Goal: Task Accomplishment & Management: Use online tool/utility

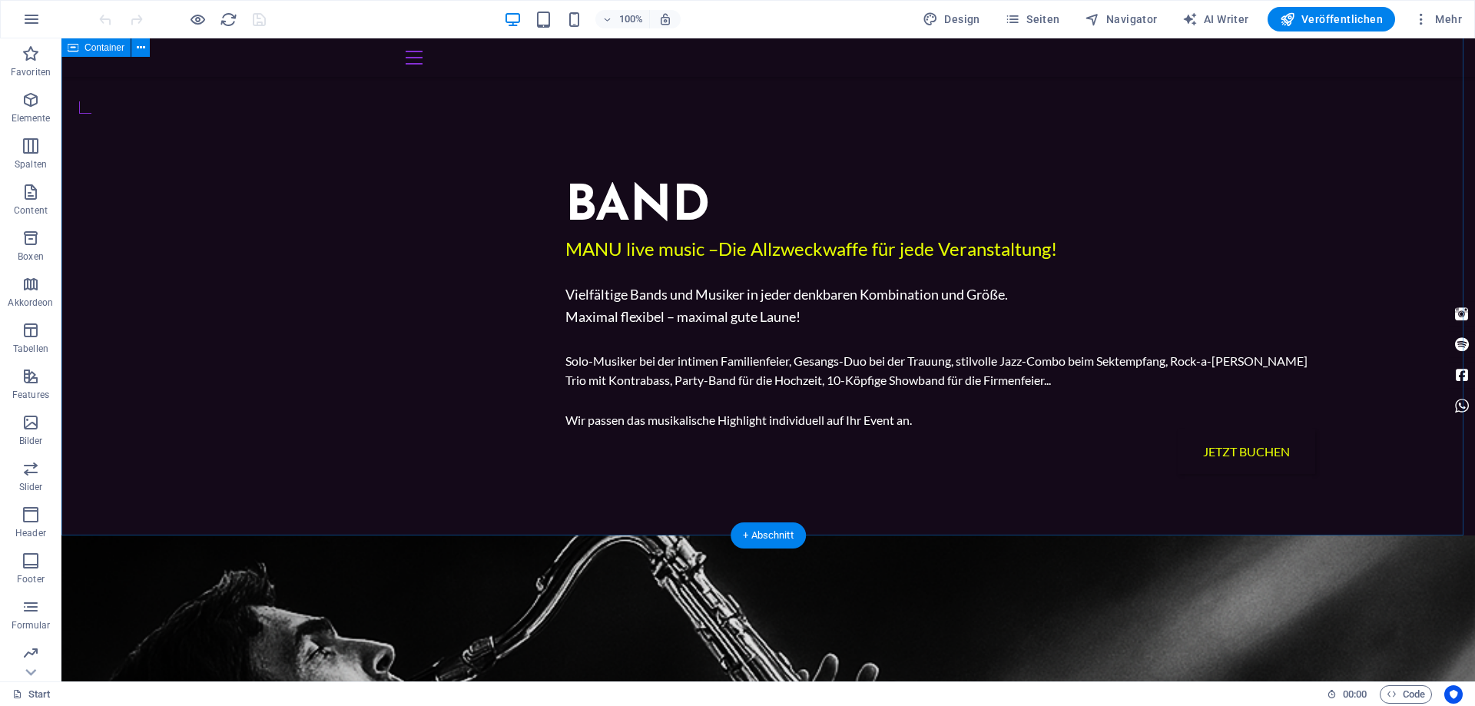
scroll to position [1354, 0]
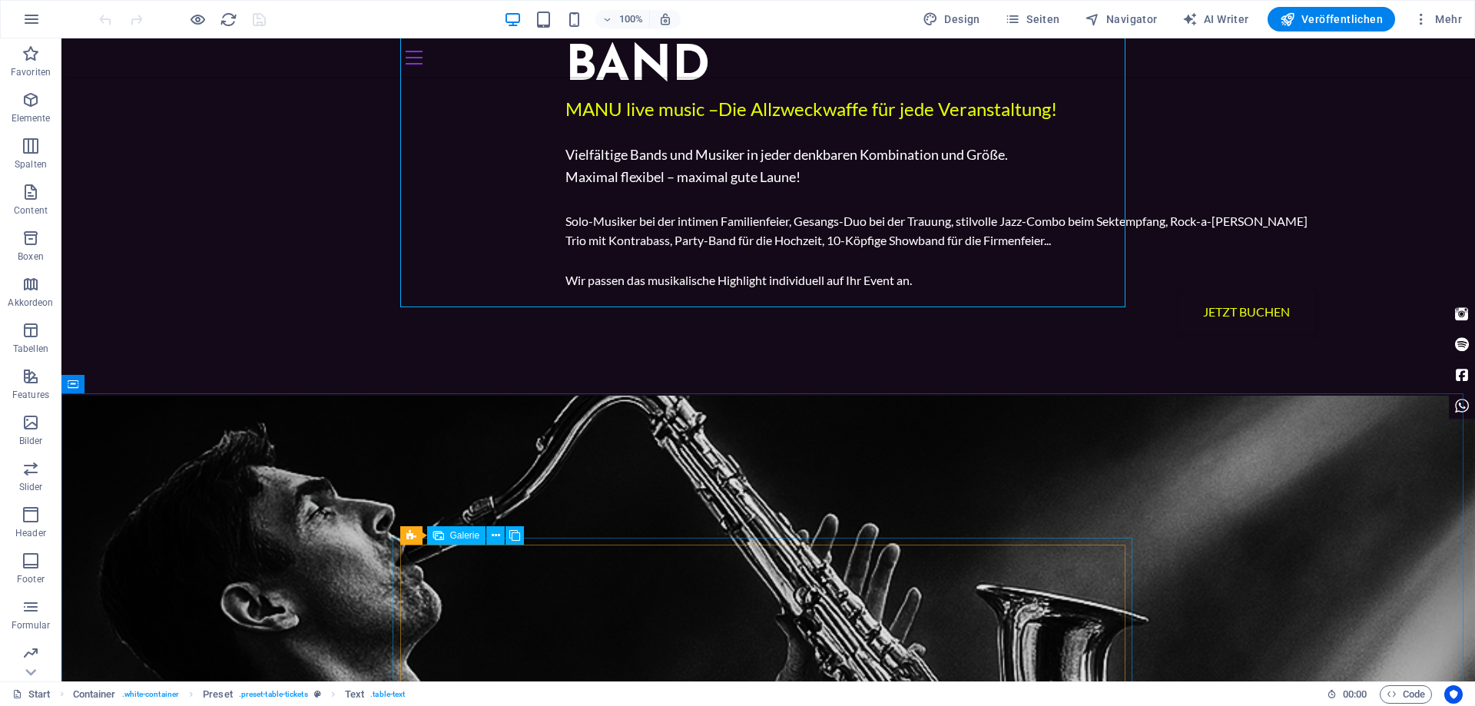
scroll to position [1508, 0]
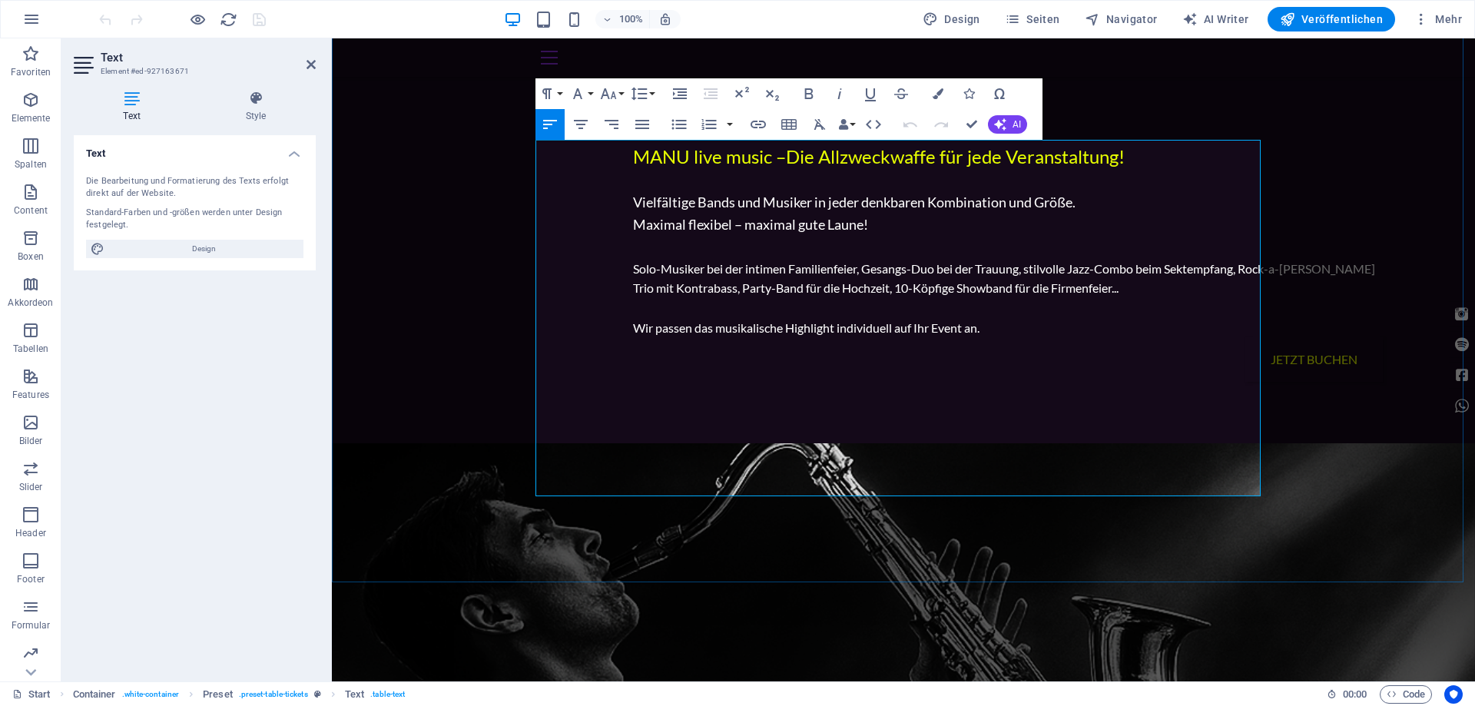
scroll to position [1423, 0]
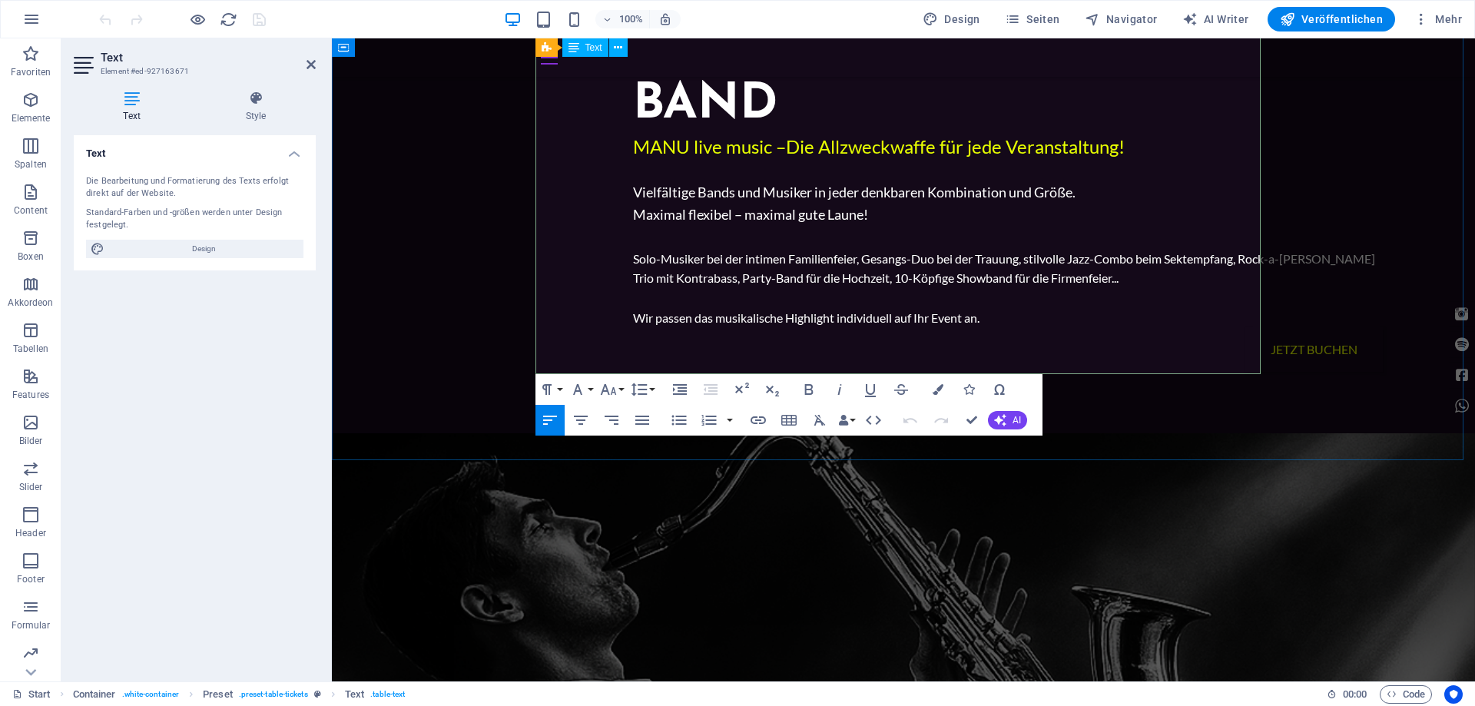
drag, startPoint x: 698, startPoint y: 345, endPoint x: 644, endPoint y: 347, distance: 53.8
drag, startPoint x: 1093, startPoint y: 350, endPoint x: 965, endPoint y: 360, distance: 128.7
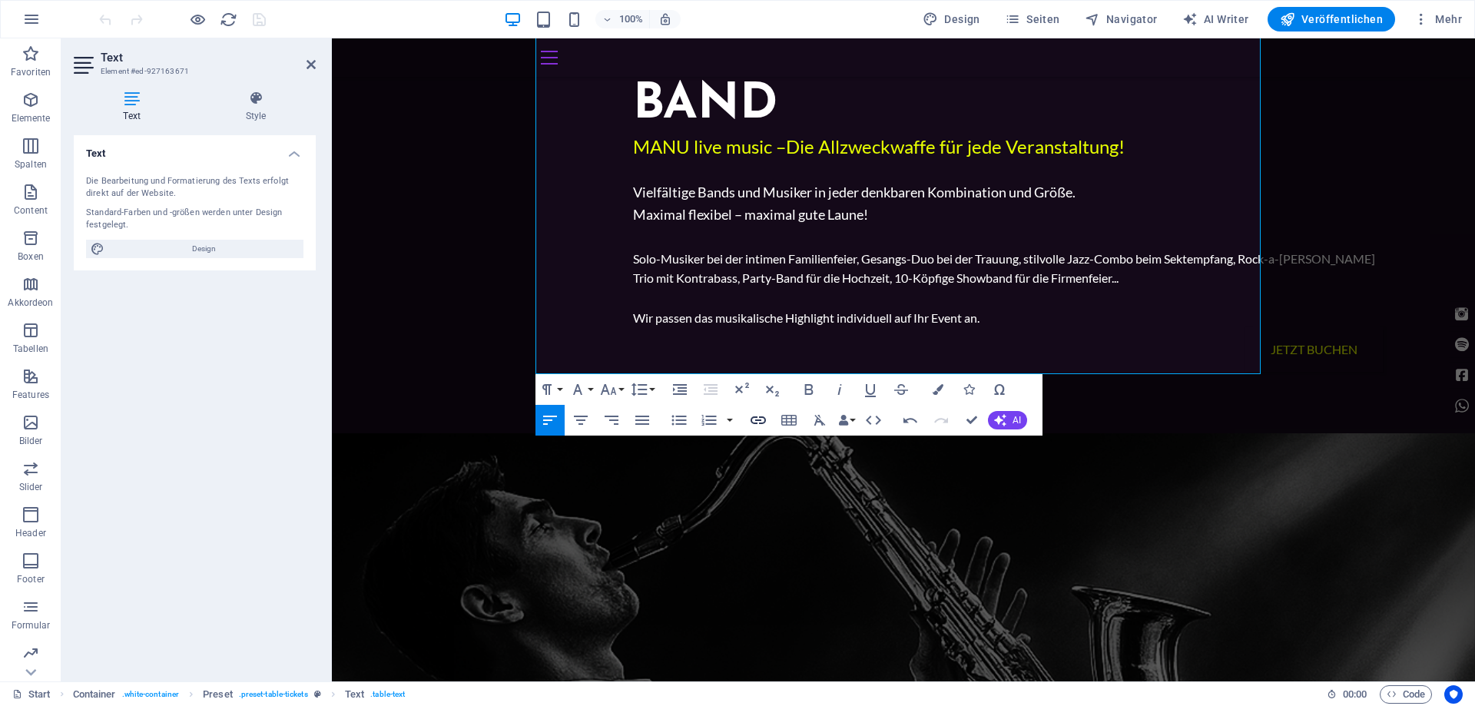
click at [757, 419] on icon "button" at bounding box center [758, 420] width 18 height 18
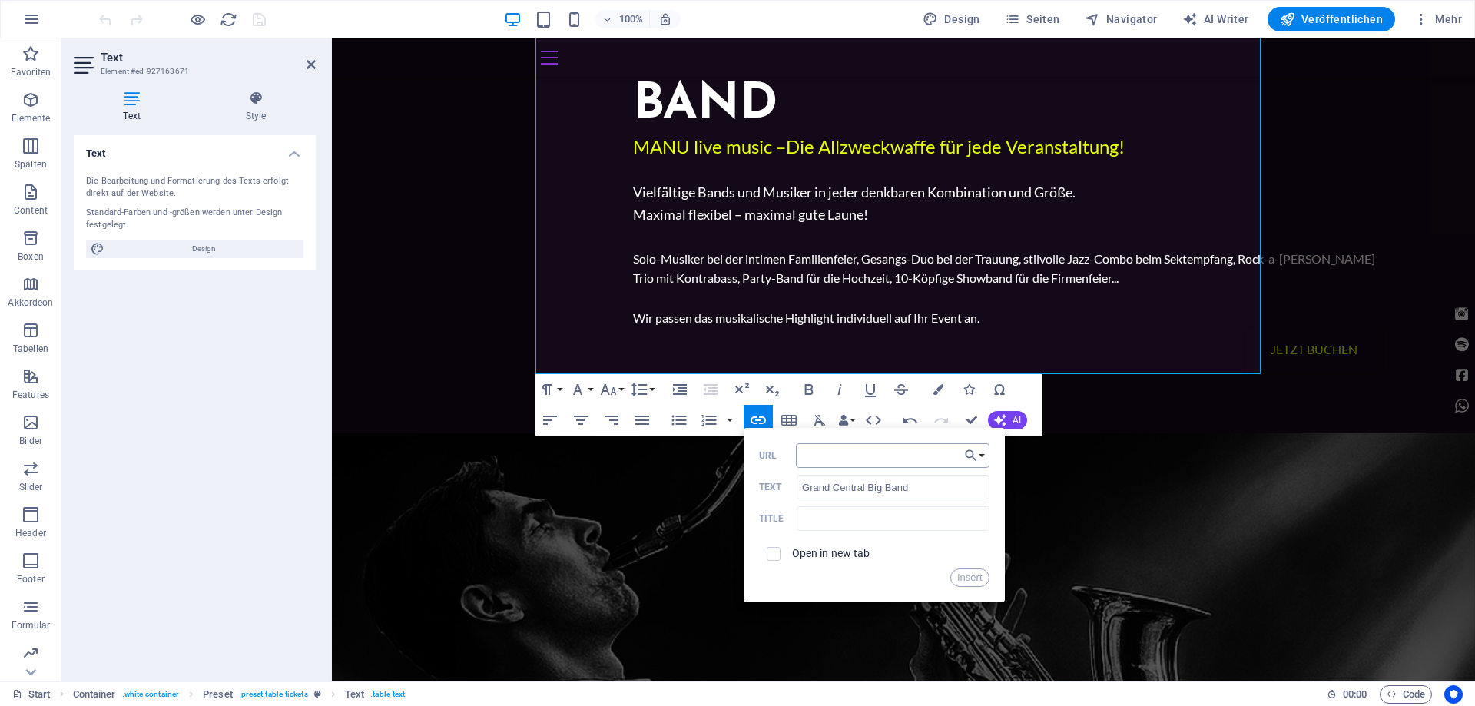
click at [815, 452] on input "URL" at bounding box center [893, 455] width 194 height 25
type input "[URL][DOMAIN_NAME]"
click at [779, 555] on span at bounding box center [774, 554] width 14 height 14
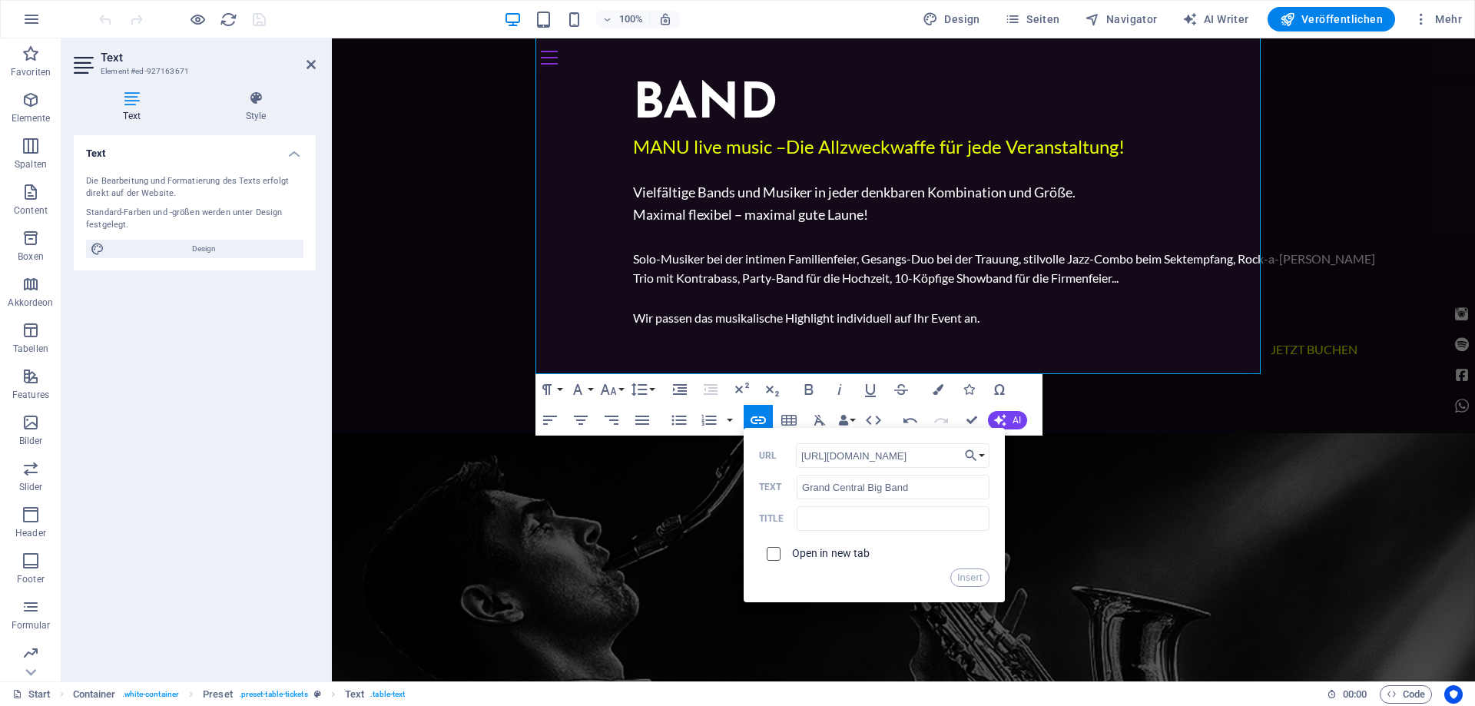
click at [767, 551] on input "checkbox" at bounding box center [771, 552] width 14 height 14
checkbox input "true"
click at [968, 579] on button "Insert" at bounding box center [969, 577] width 39 height 18
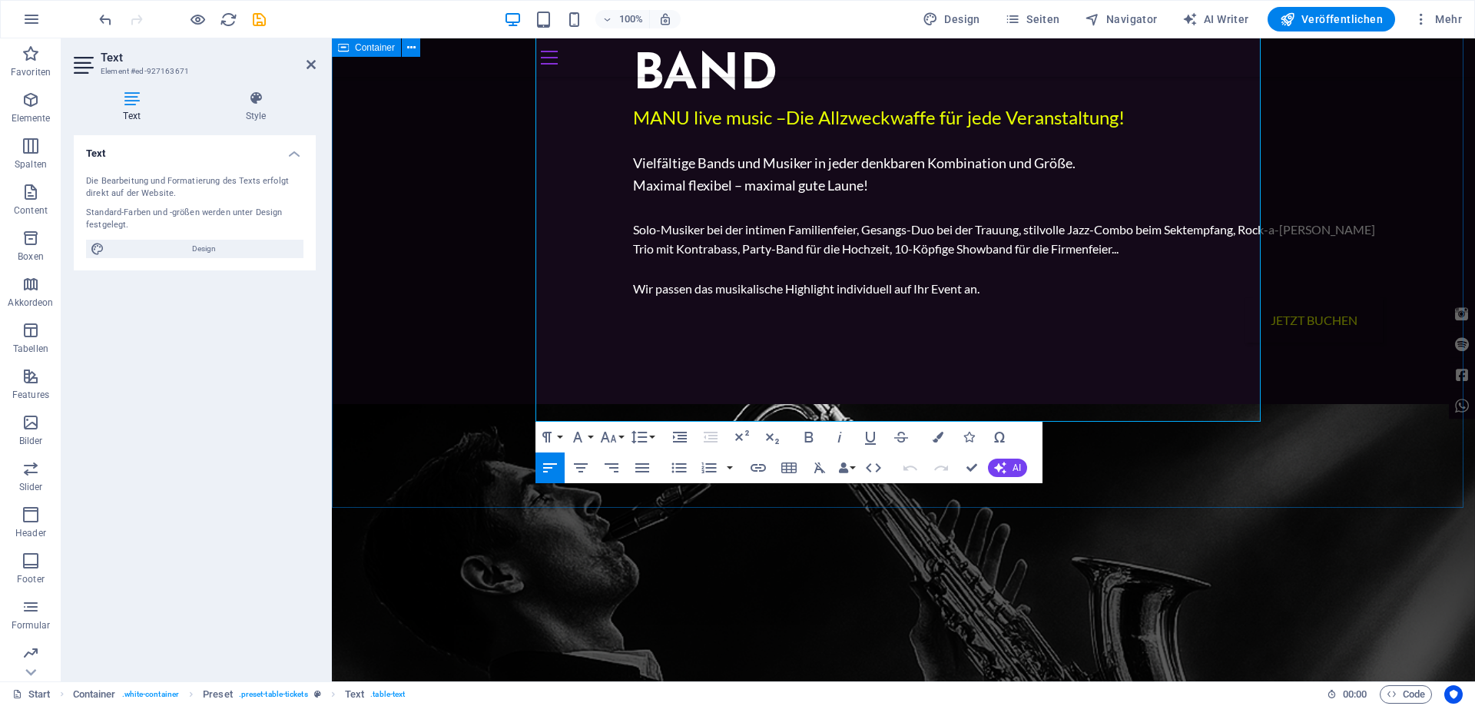
scroll to position [1479, 0]
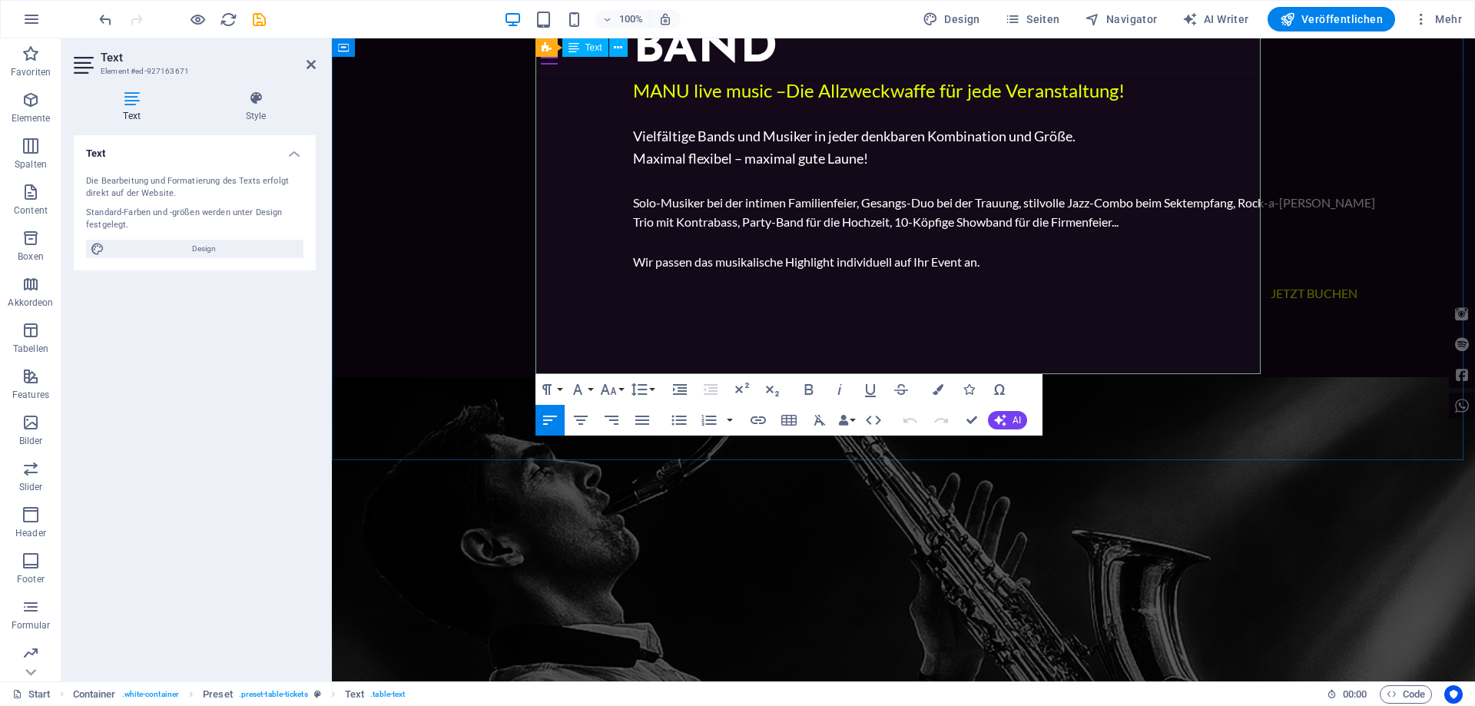
drag, startPoint x: 1077, startPoint y: 356, endPoint x: 941, endPoint y: 371, distance: 136.8
click at [752, 422] on icon "button" at bounding box center [757, 420] width 15 height 8
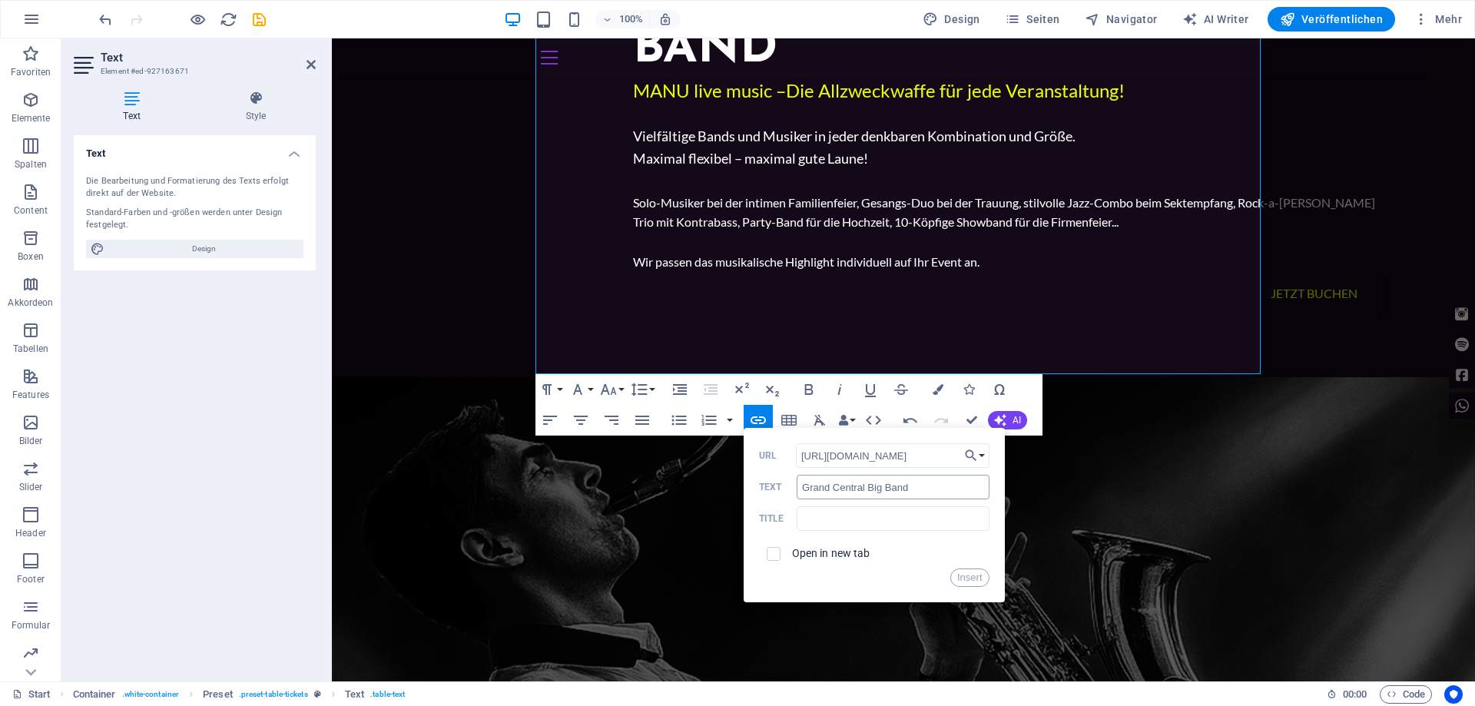
scroll to position [0, 6]
type input "[URL][DOMAIN_NAME]"
click at [775, 553] on input "checkbox" at bounding box center [771, 552] width 14 height 14
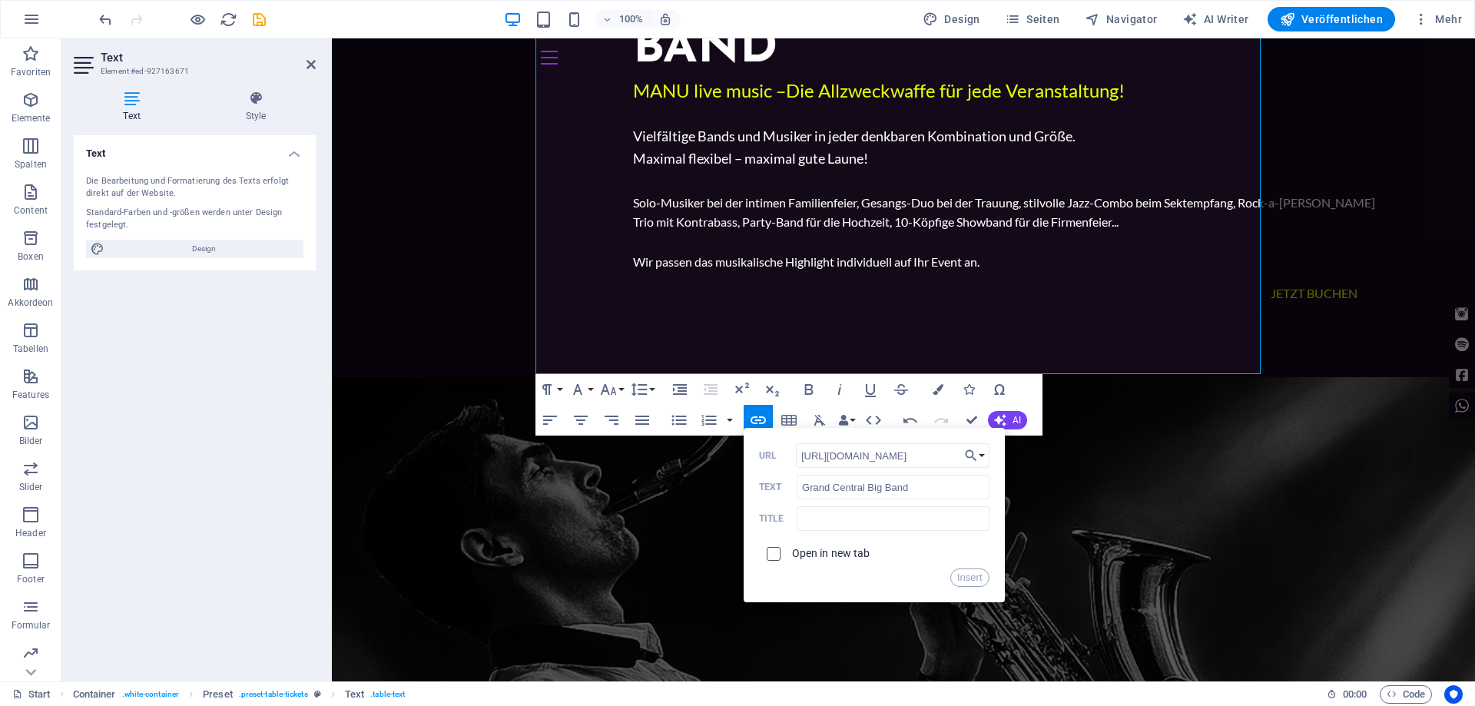
click at [777, 552] on input "checkbox" at bounding box center [771, 552] width 14 height 14
checkbox input "true"
click at [962, 574] on button "Insert" at bounding box center [969, 577] width 39 height 18
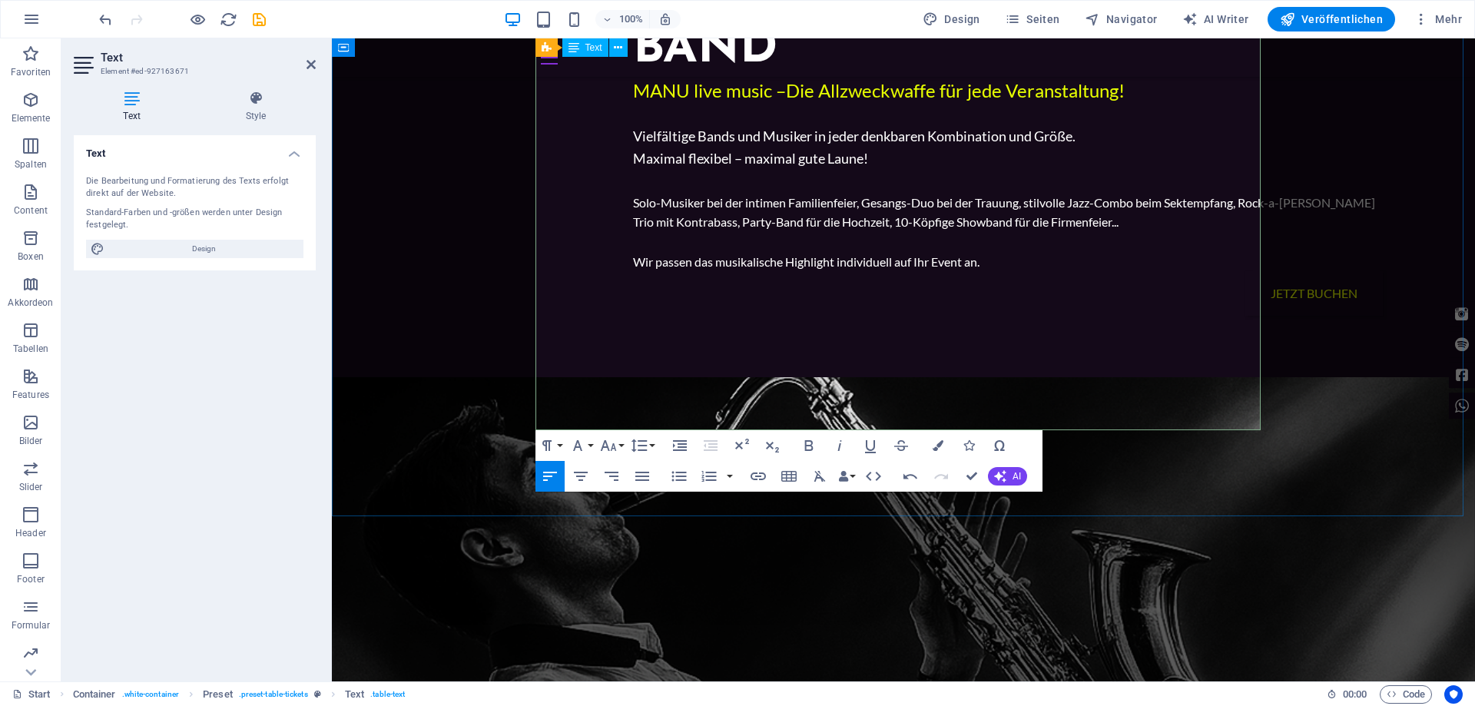
drag, startPoint x: 1064, startPoint y: 406, endPoint x: 943, endPoint y: 416, distance: 121.0
type input "Grand central big band"
checkbox input "false"
click at [764, 475] on icon "button" at bounding box center [757, 476] width 15 height 8
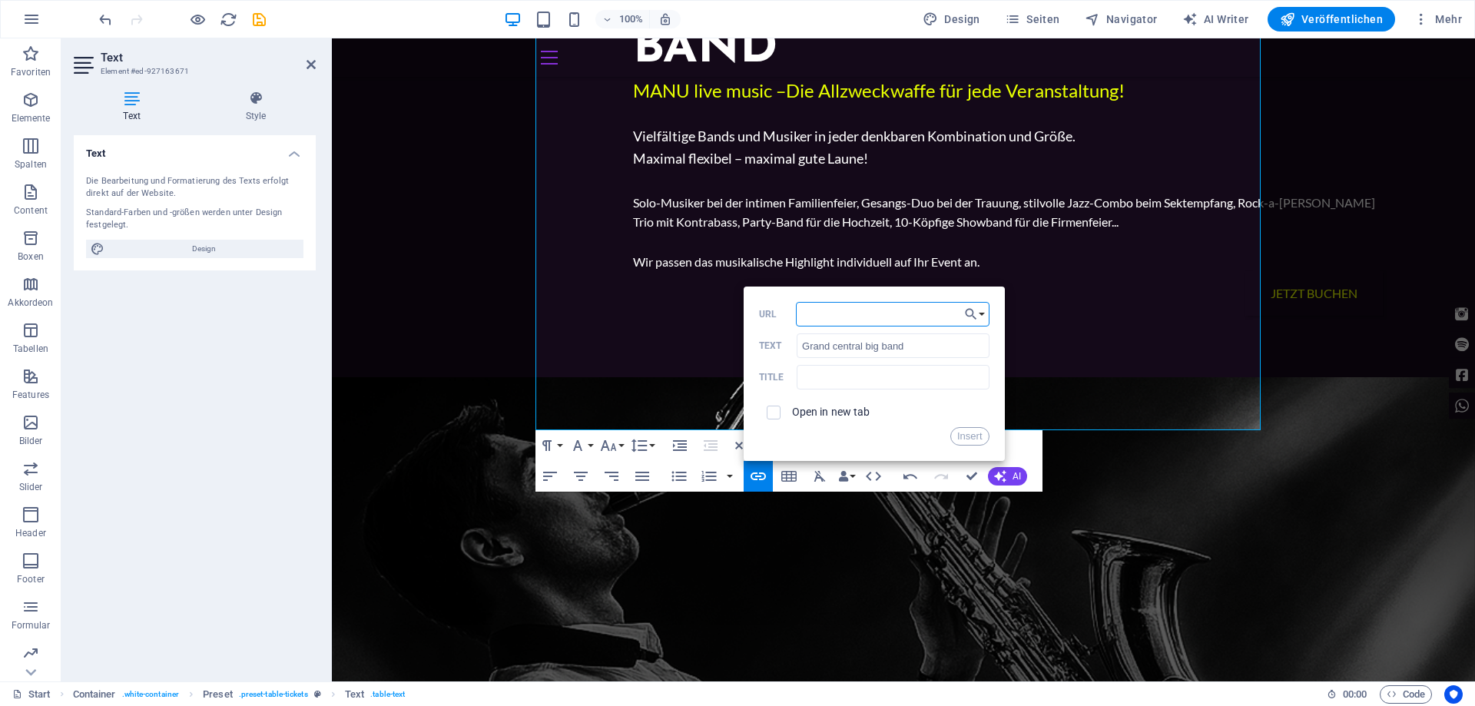
paste input "[URL][DOMAIN_NAME]"
type input "[URL][DOMAIN_NAME]"
click at [776, 411] on input "checkbox" at bounding box center [771, 410] width 14 height 14
checkbox input "true"
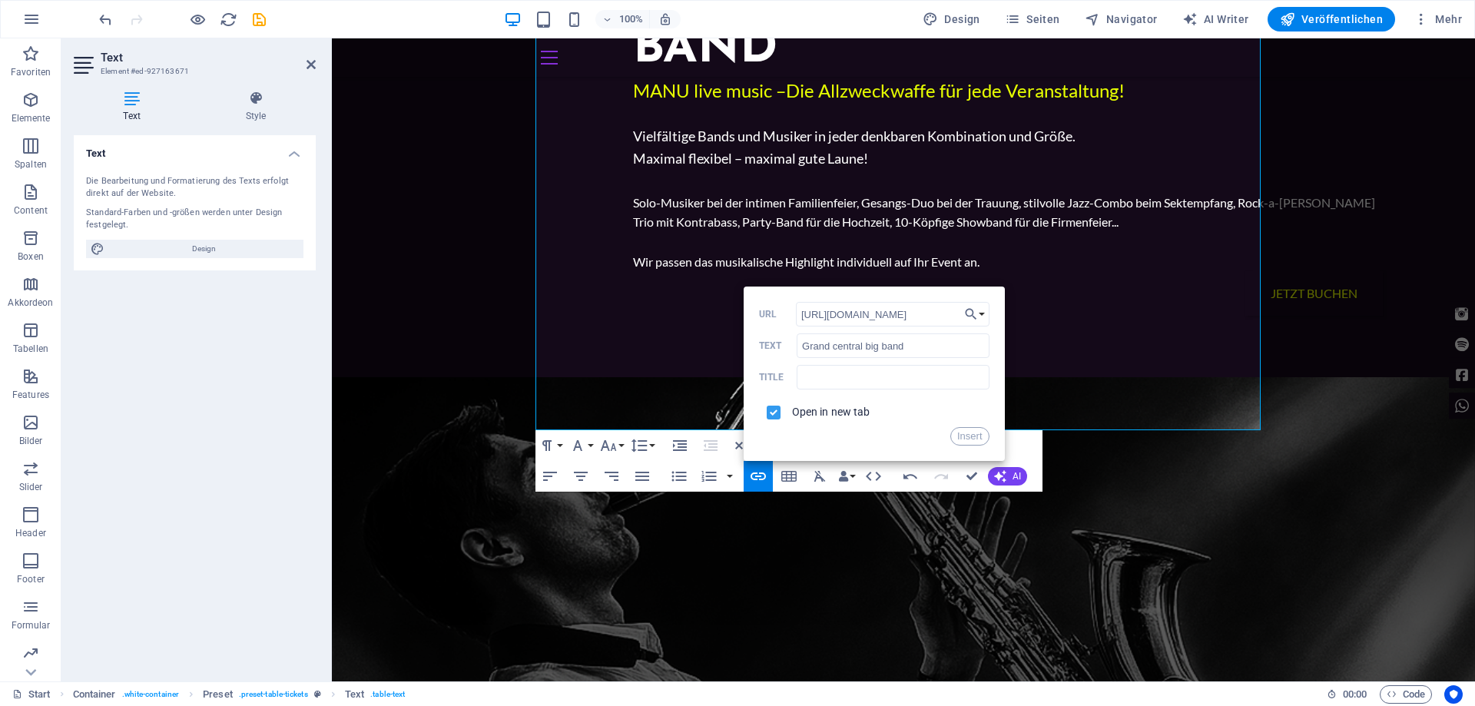
scroll to position [0, 0]
drag, startPoint x: 633, startPoint y: 399, endPoint x: 965, endPoint y: 438, distance: 334.1
click at [965, 438] on button "Insert" at bounding box center [969, 436] width 39 height 18
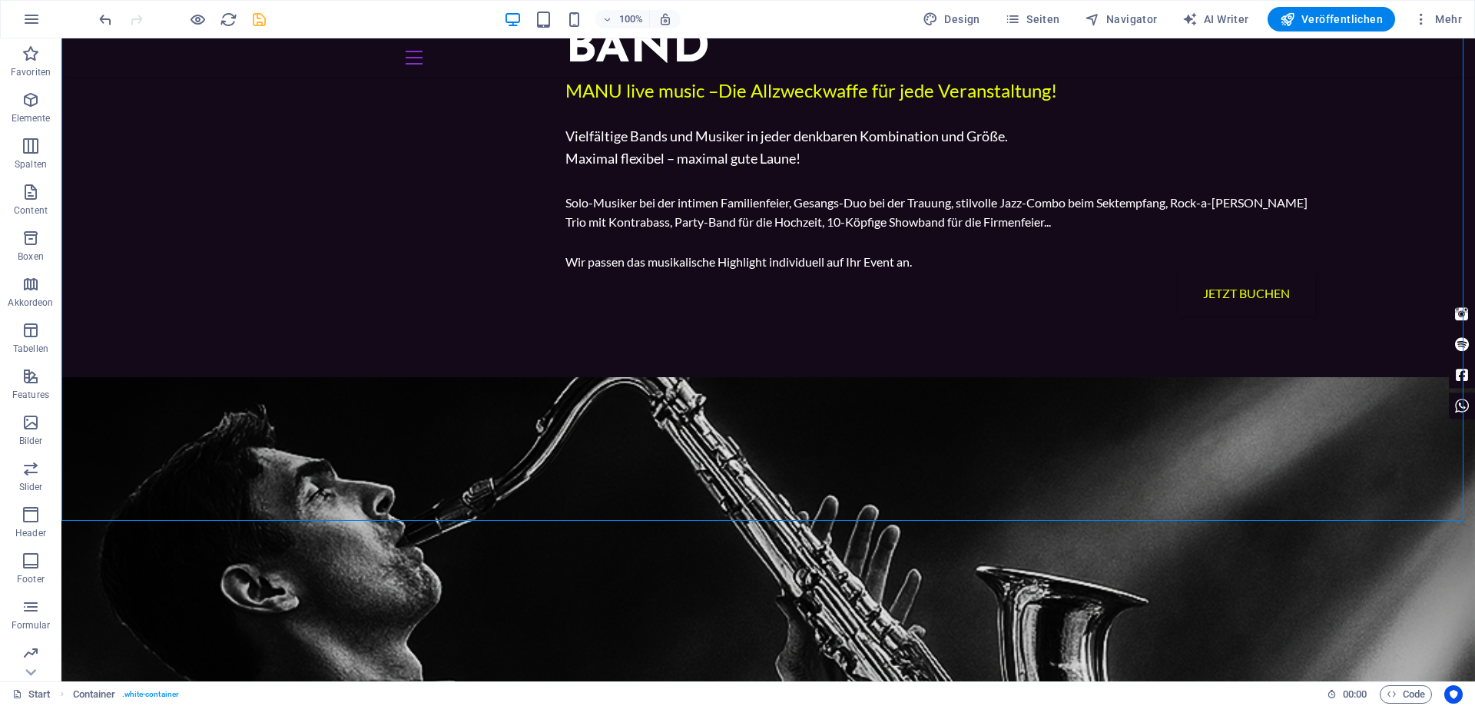
click at [266, 22] on icon "save" at bounding box center [259, 20] width 18 height 18
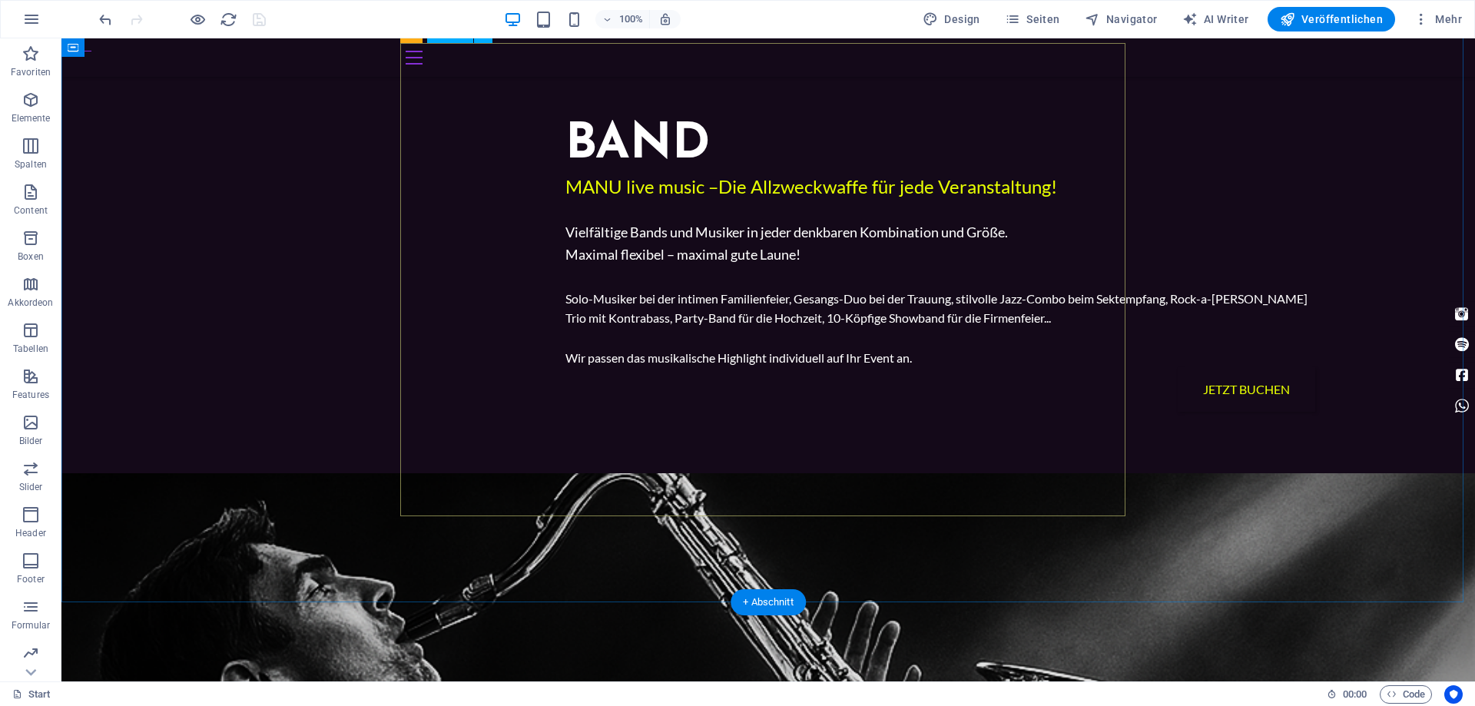
scroll to position [1248, 0]
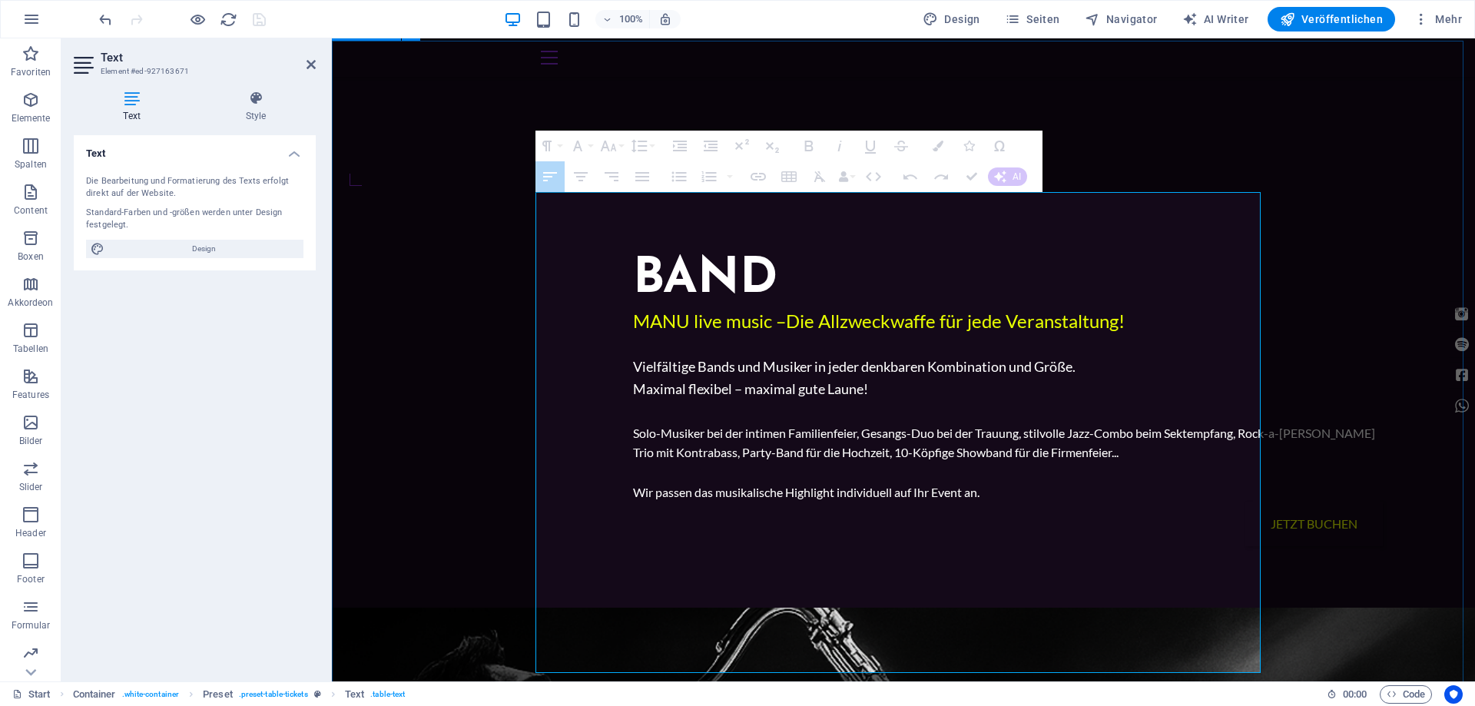
drag, startPoint x: 550, startPoint y: 223, endPoint x: 1278, endPoint y: 225, distance: 728.2
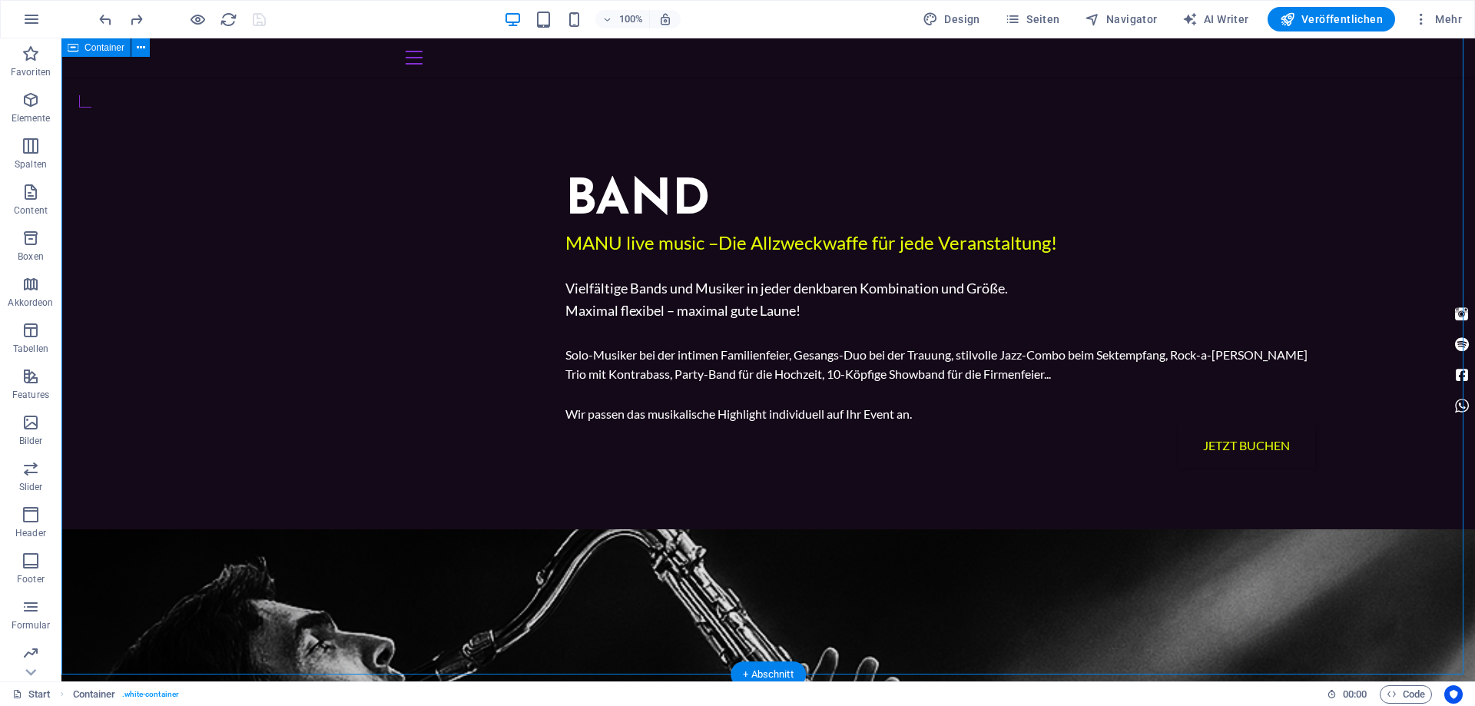
scroll to position [1325, 0]
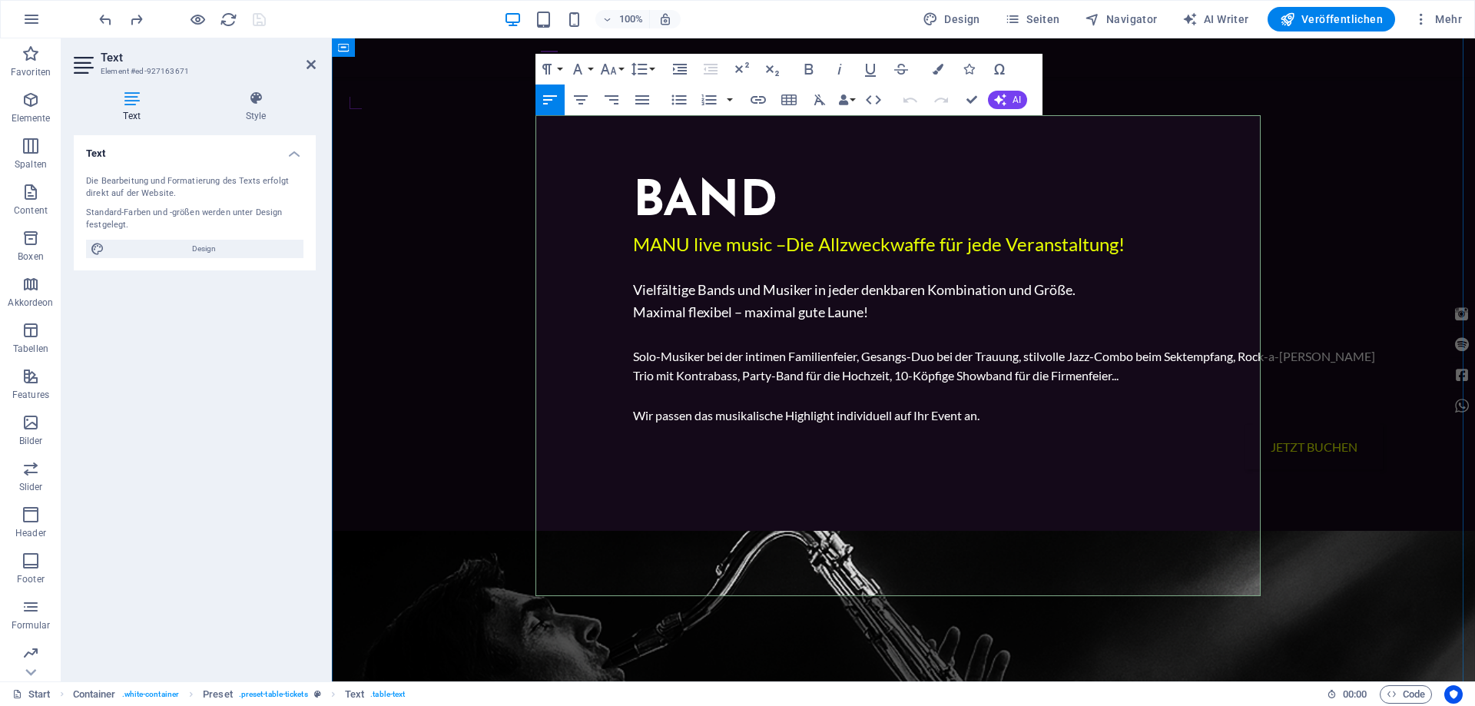
drag, startPoint x: 548, startPoint y: 145, endPoint x: 1311, endPoint y: 148, distance: 762.8
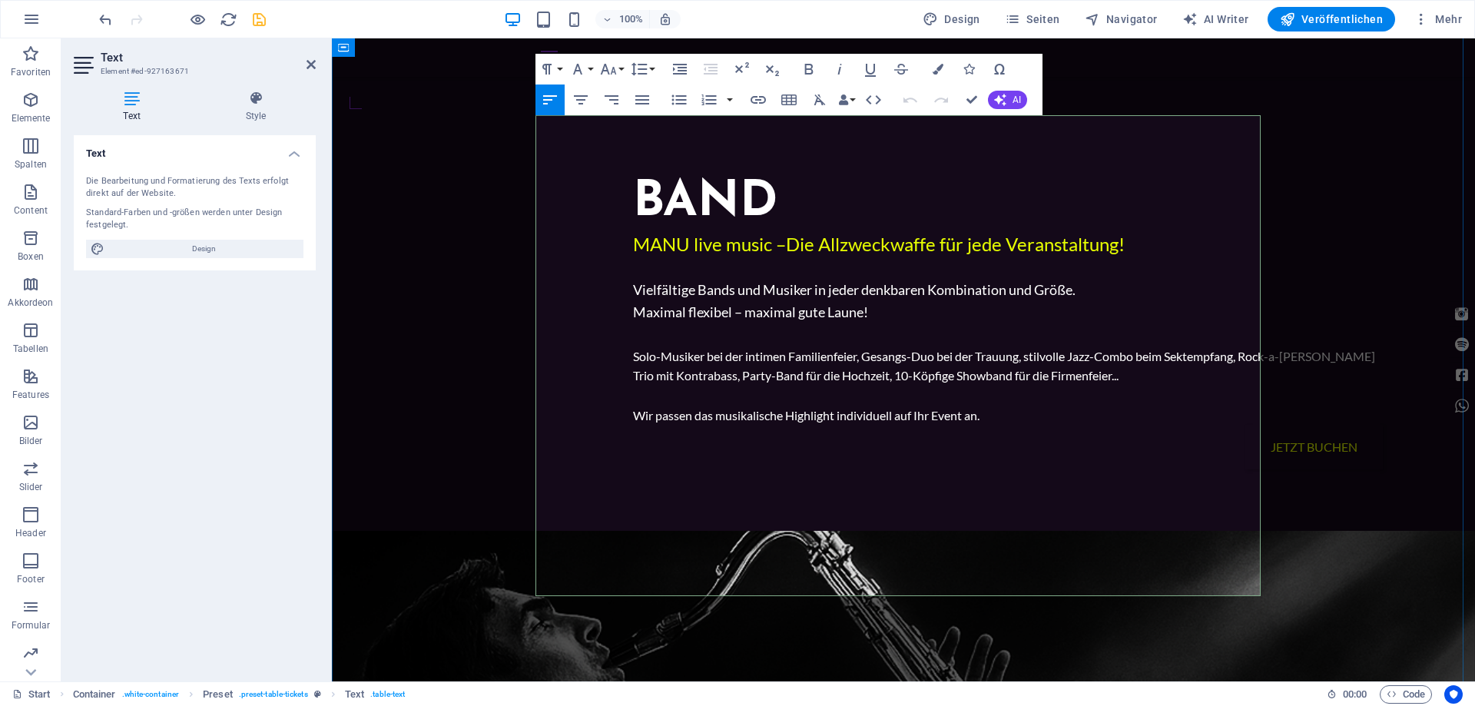
drag, startPoint x: 590, startPoint y: 147, endPoint x: 570, endPoint y: 147, distance: 20.0
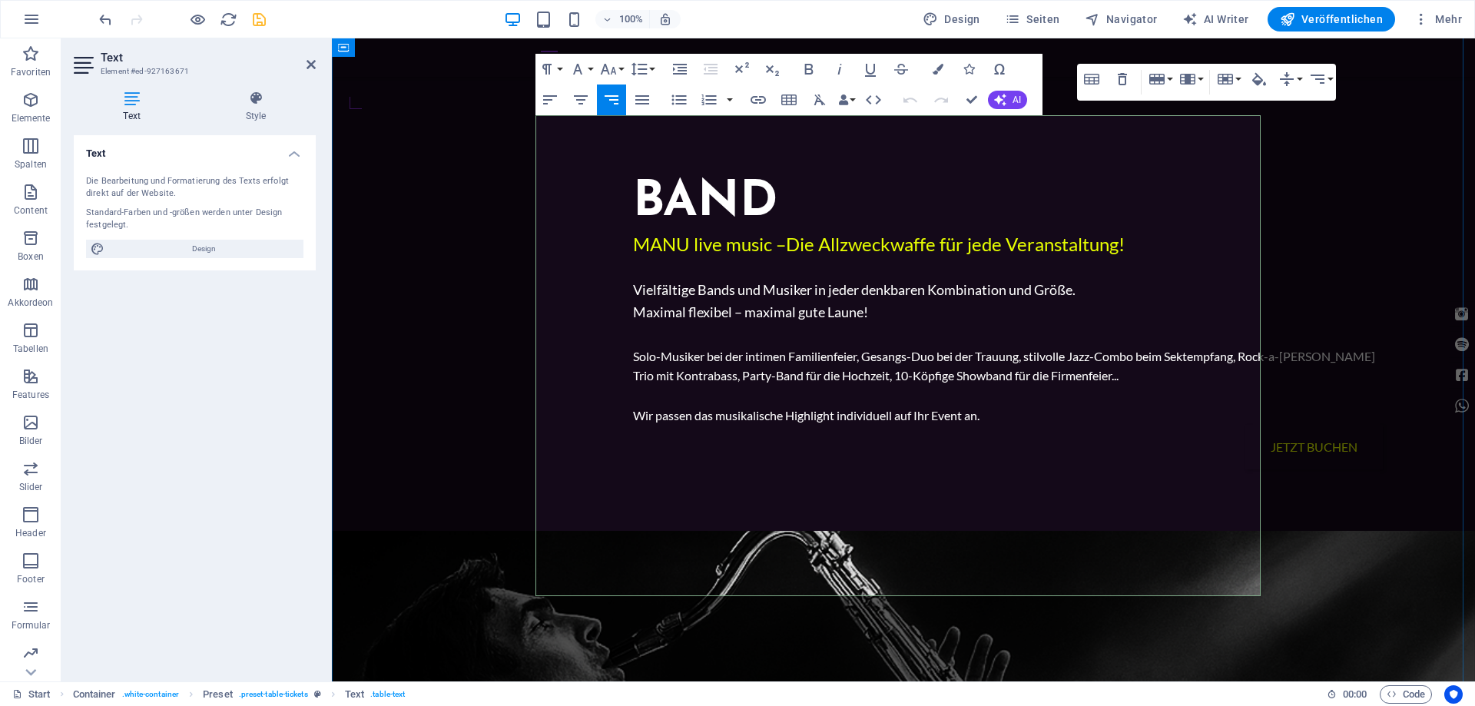
click at [1164, 82] on icon "button" at bounding box center [1156, 79] width 15 height 11
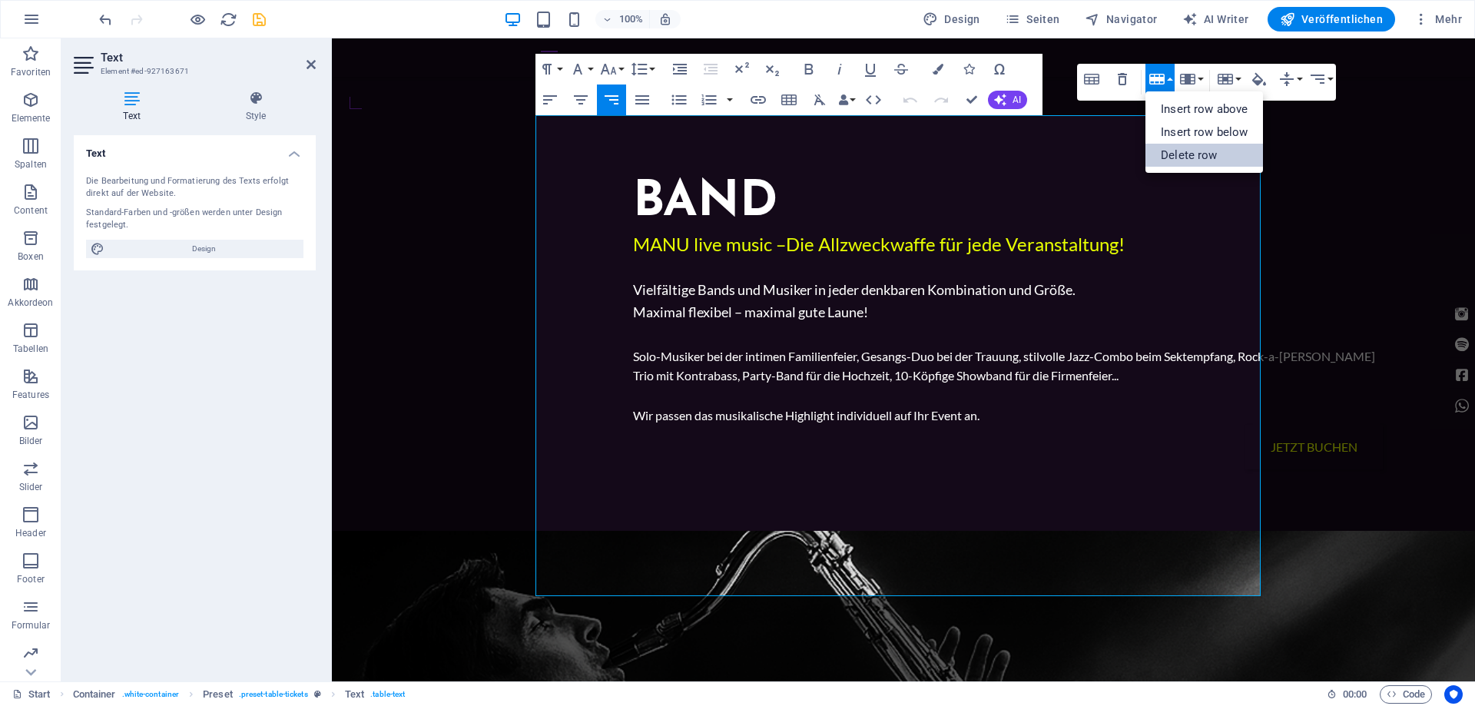
click at [1181, 154] on link "Delete row" at bounding box center [1204, 155] width 118 height 23
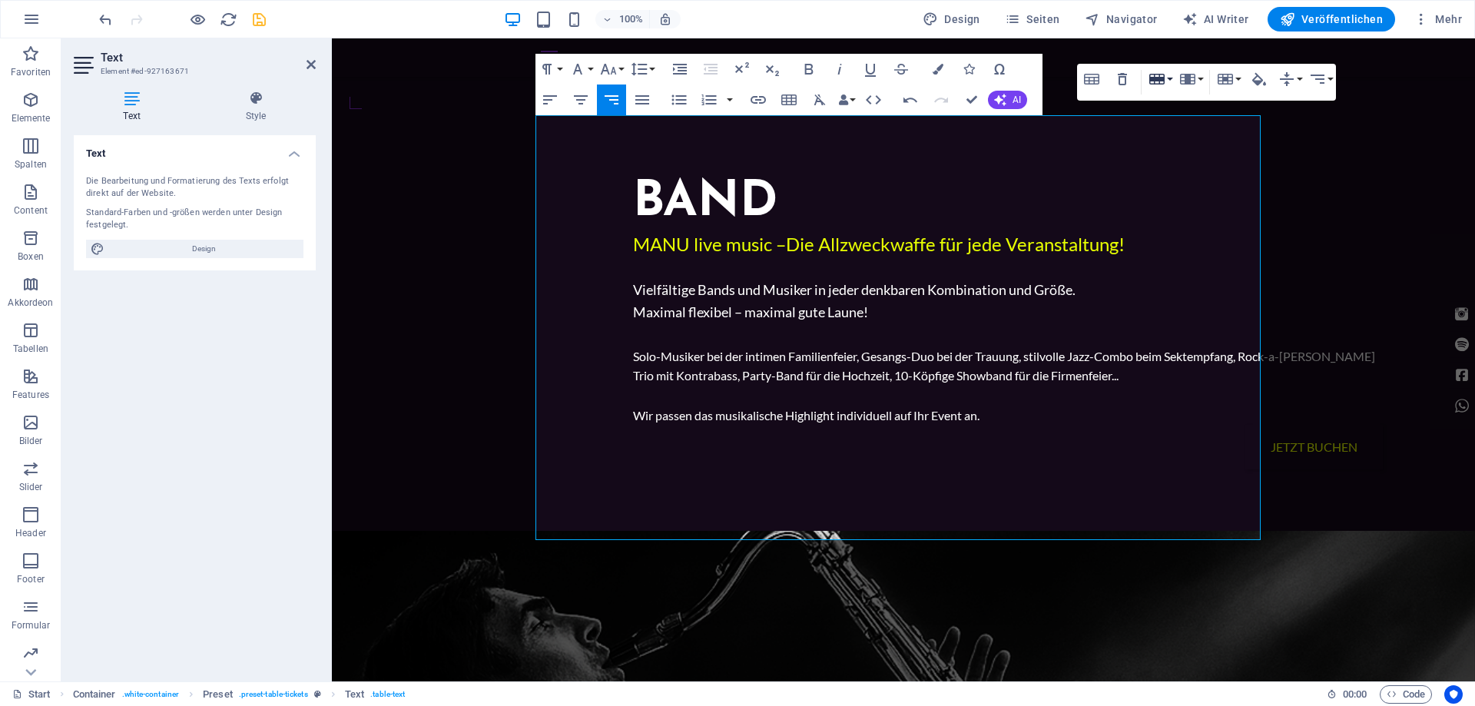
click at [1165, 85] on icon "button" at bounding box center [1157, 79] width 18 height 18
click at [1183, 154] on link "Delete row" at bounding box center [1204, 155] width 118 height 23
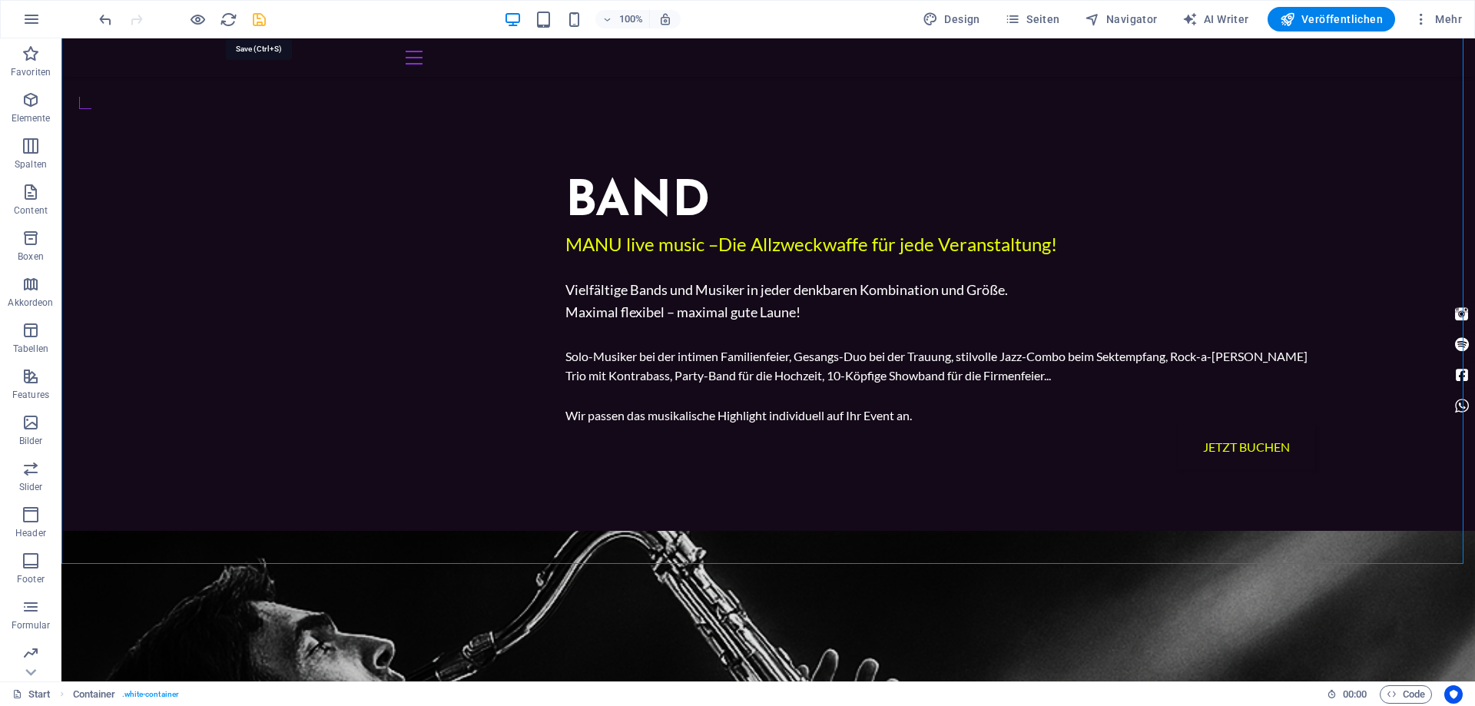
click at [251, 25] on icon "save" at bounding box center [259, 20] width 18 height 18
checkbox input "false"
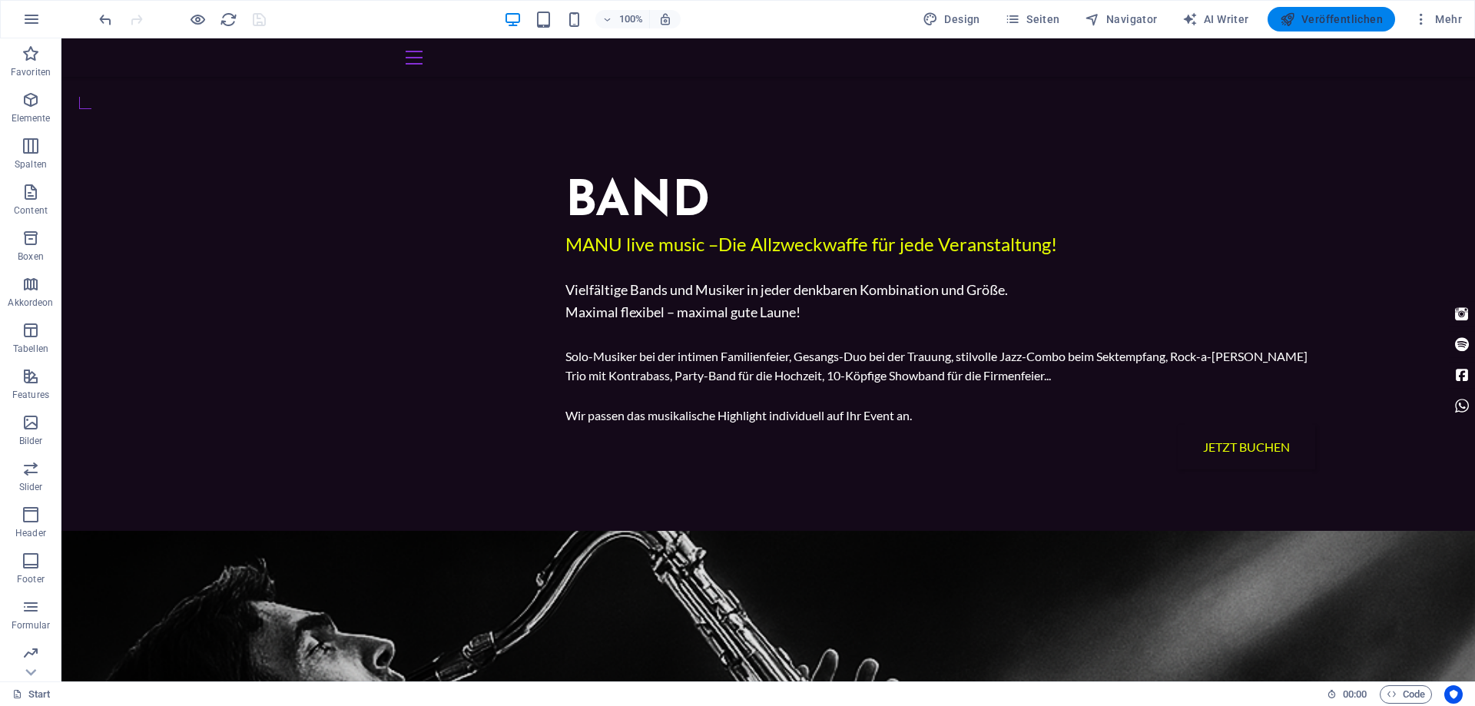
click at [1332, 23] on span "Veröffentlichen" at bounding box center [1331, 19] width 103 height 15
